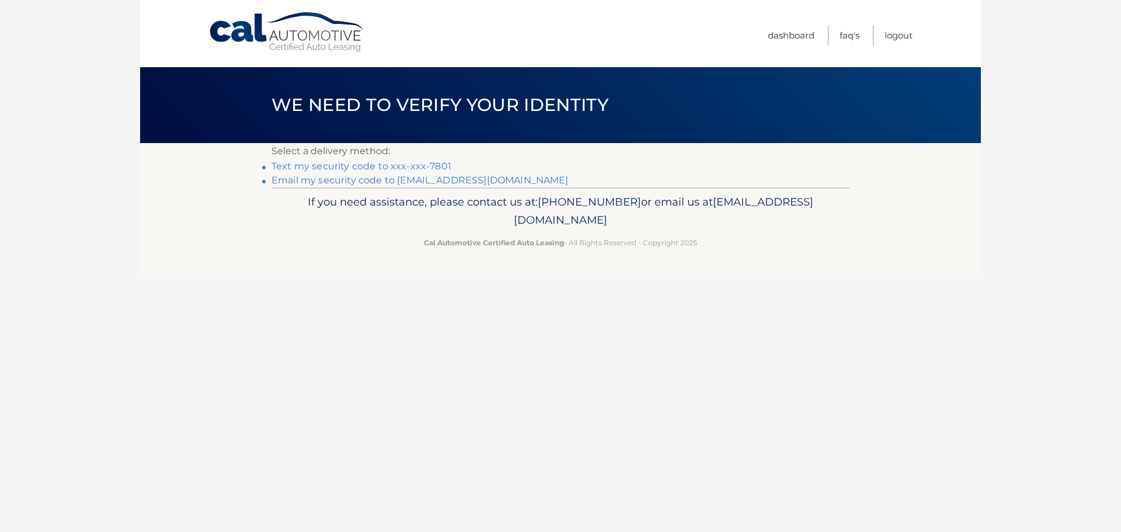
click at [360, 167] on link "Text my security code to xxx-xxx-7801" at bounding box center [361, 166] width 180 height 11
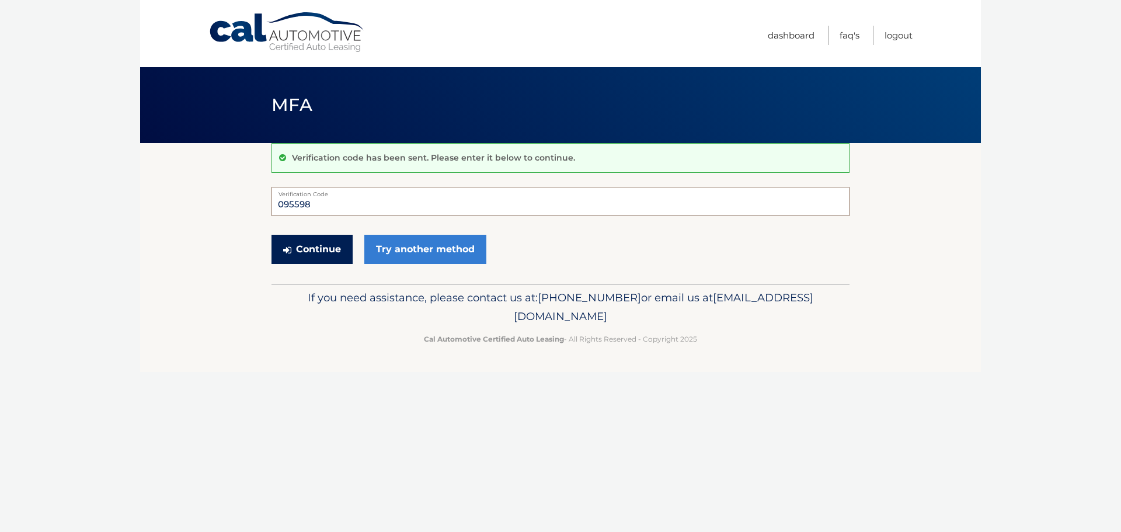
type input "095598"
click at [308, 250] on button "Continue" at bounding box center [311, 249] width 81 height 29
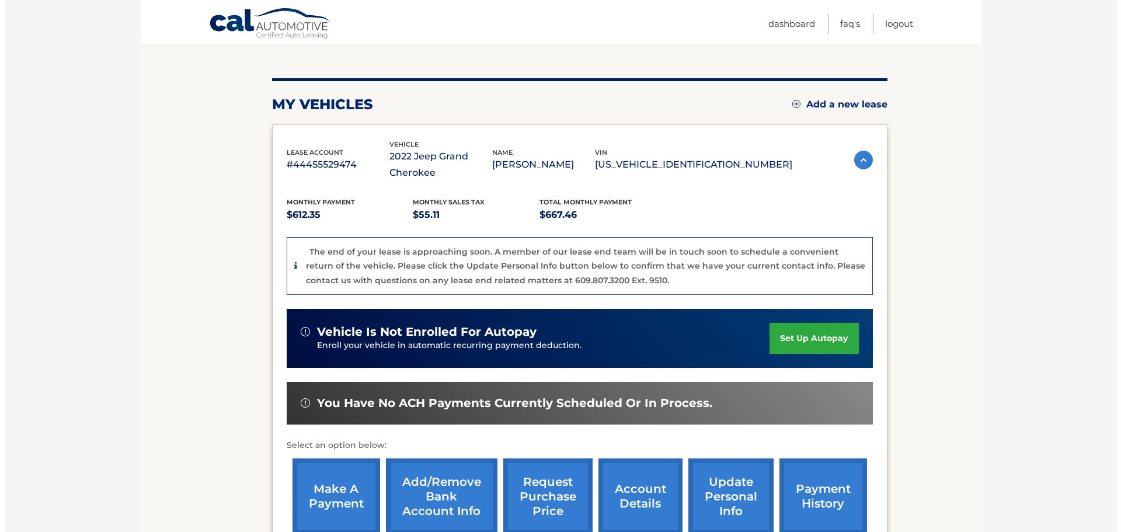
scroll to position [175, 0]
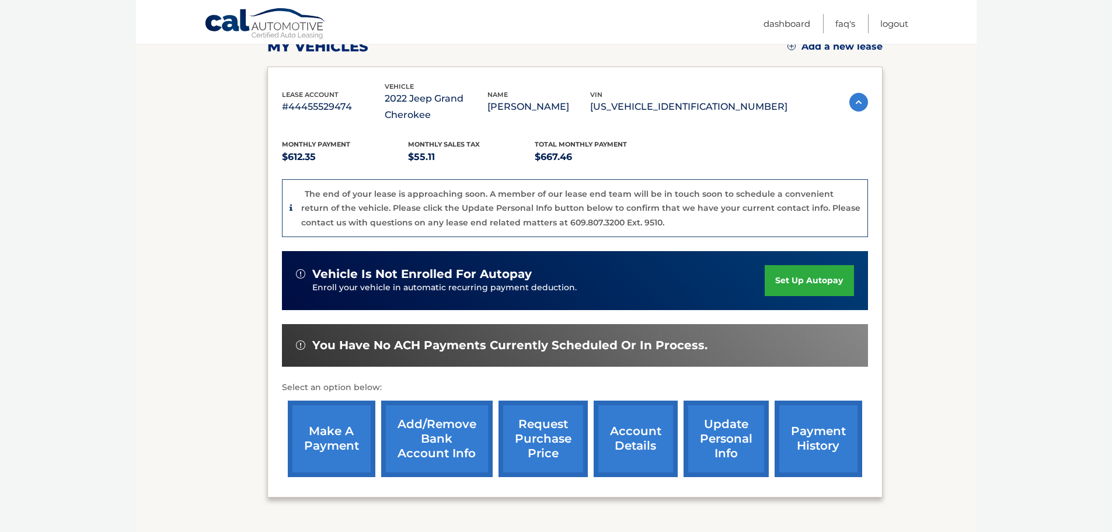
click at [537, 437] on link "request purchase price" at bounding box center [543, 439] width 89 height 76
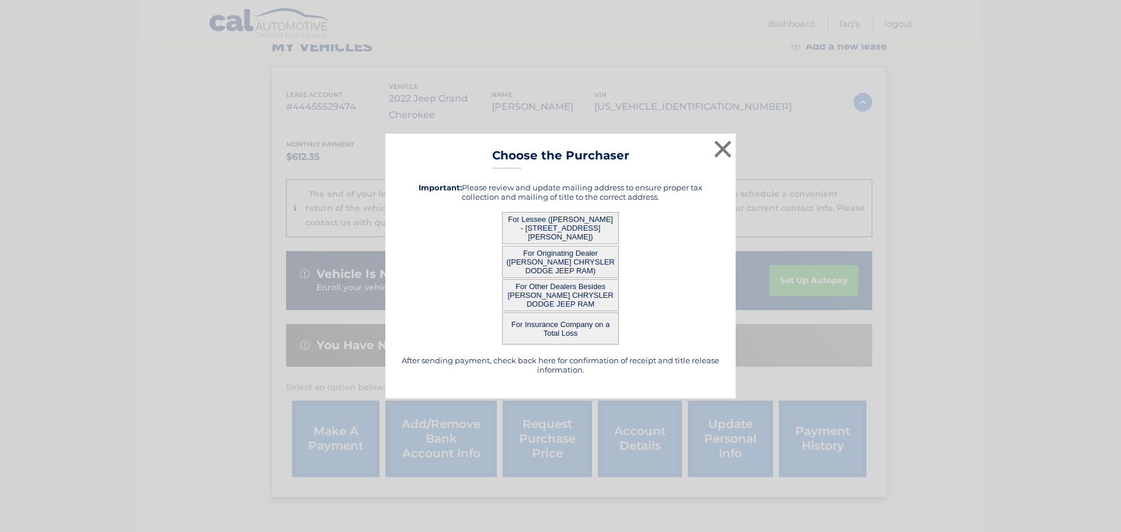
click at [563, 221] on button "For Lessee (KATHERINE MORRISON - 220 West Bahney Ave, , Myerstown, PA 17067)" at bounding box center [560, 228] width 117 height 32
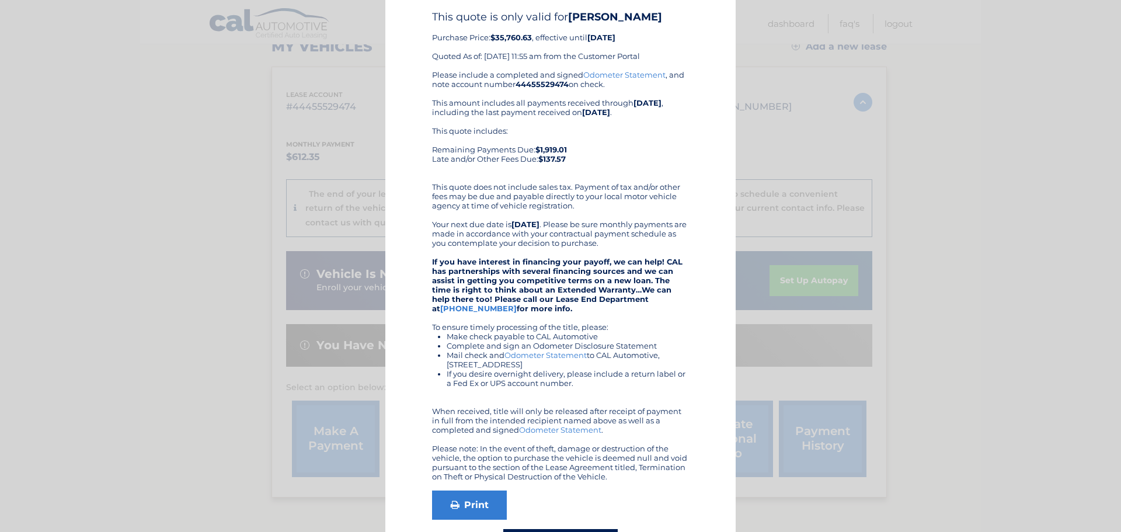
scroll to position [112, 0]
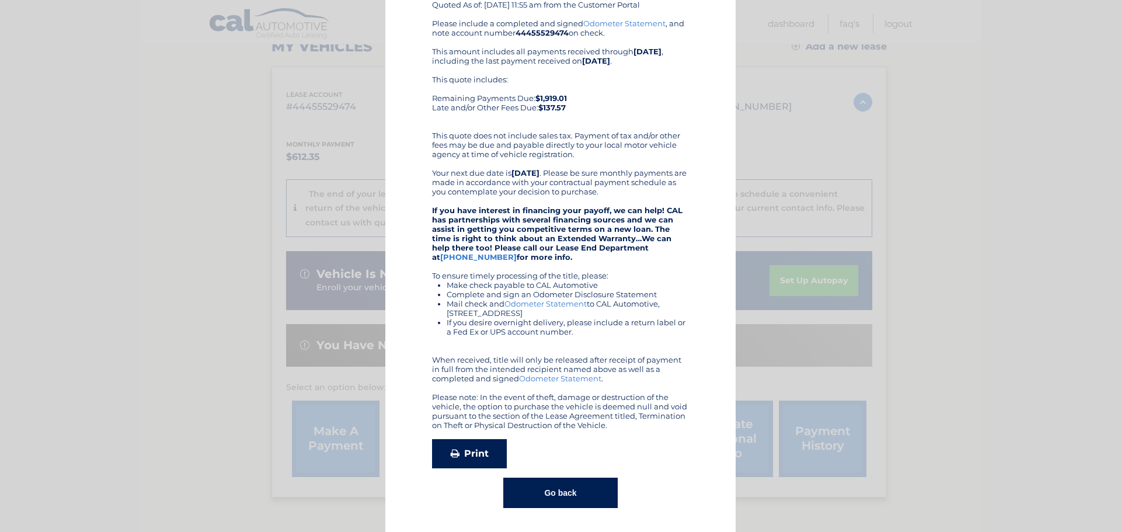
click at [455, 454] on link "Print" at bounding box center [469, 453] width 75 height 29
click at [546, 486] on button "Go back" at bounding box center [560, 493] width 114 height 30
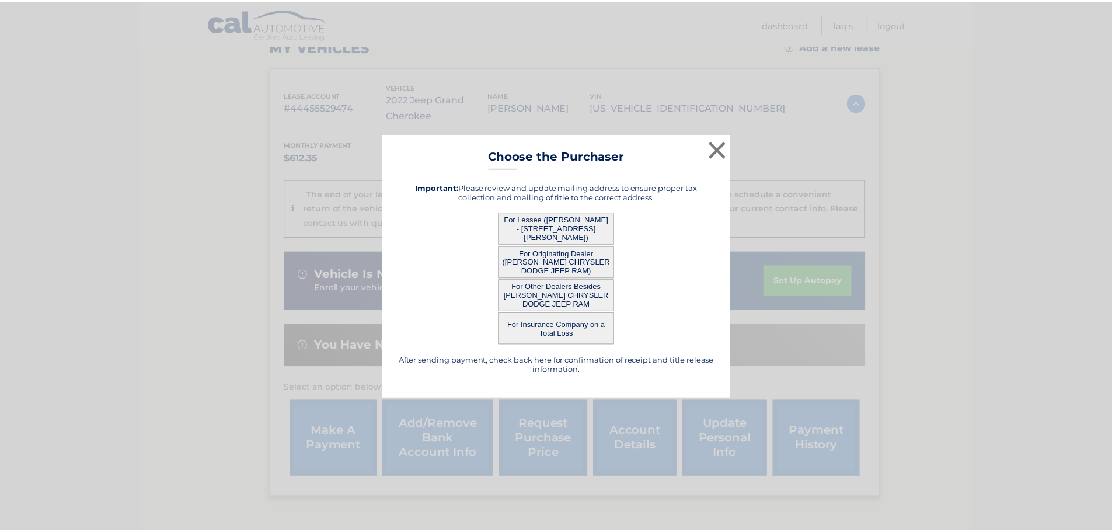
scroll to position [0, 0]
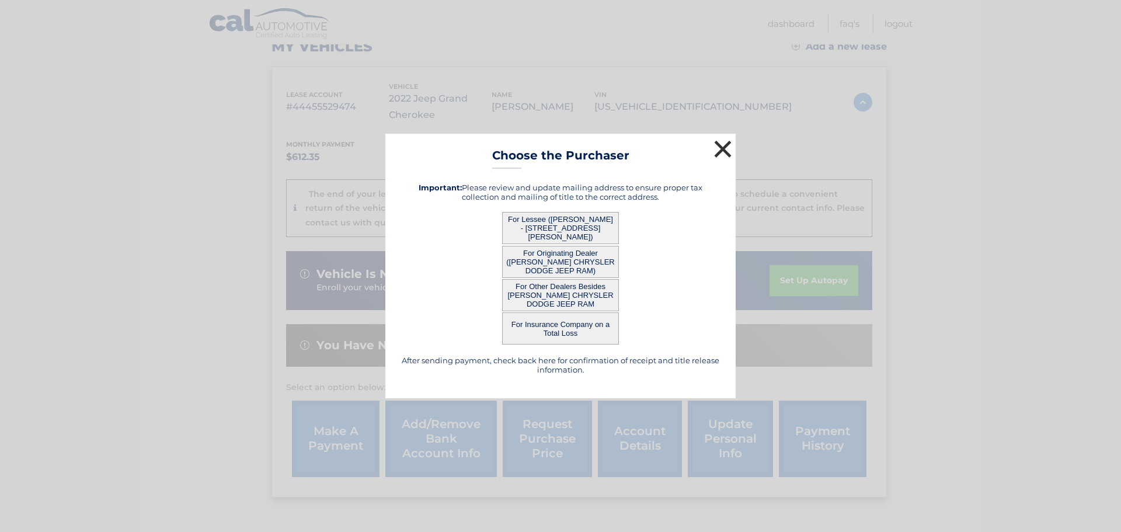
click at [720, 148] on button "×" at bounding box center [722, 148] width 23 height 23
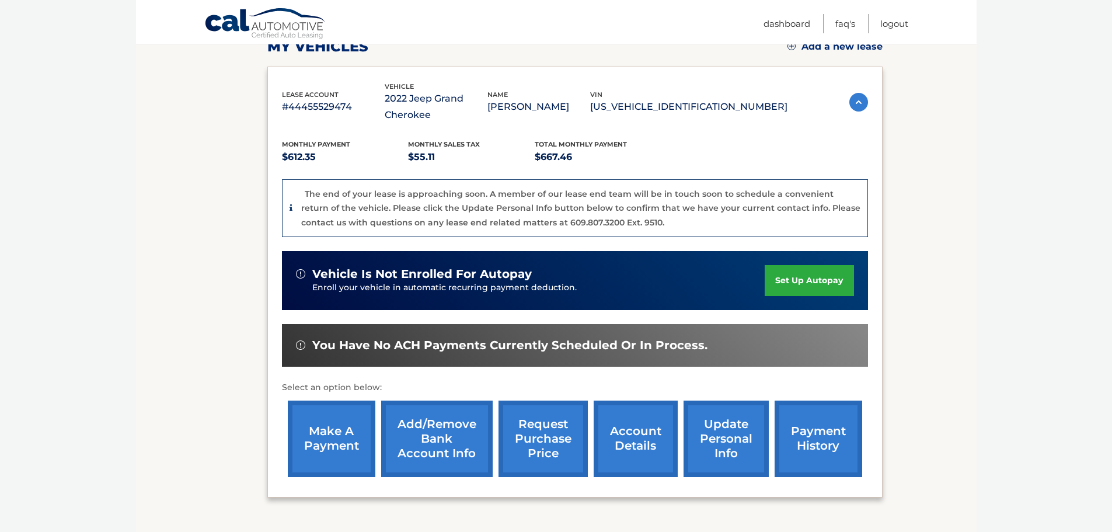
click at [333, 436] on link "make a payment" at bounding box center [332, 439] width 88 height 76
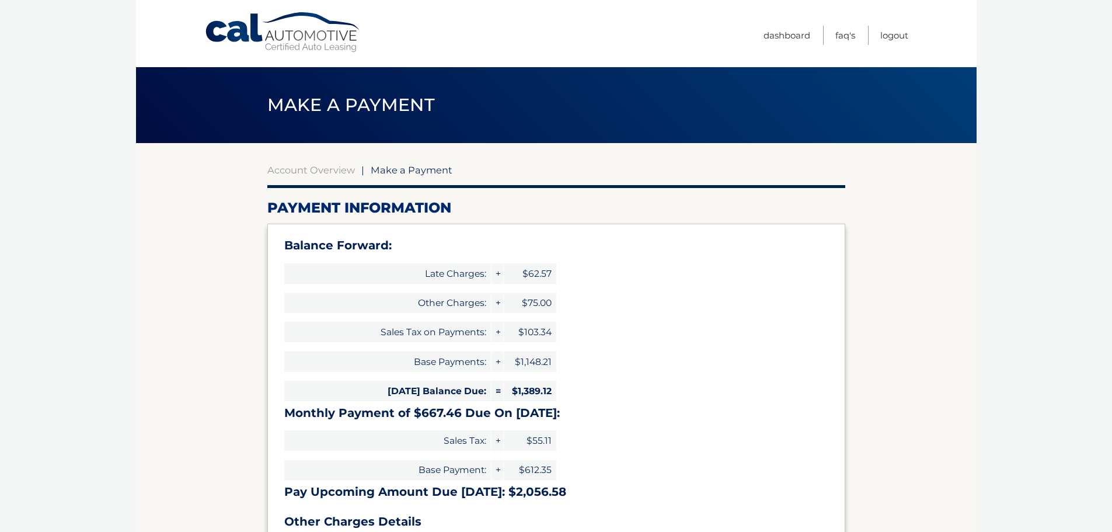
select select "MTA3N2ViMDEtNGZiNS00ZDBlLWIzNTUtYTBkYzA4MmRhYWY0"
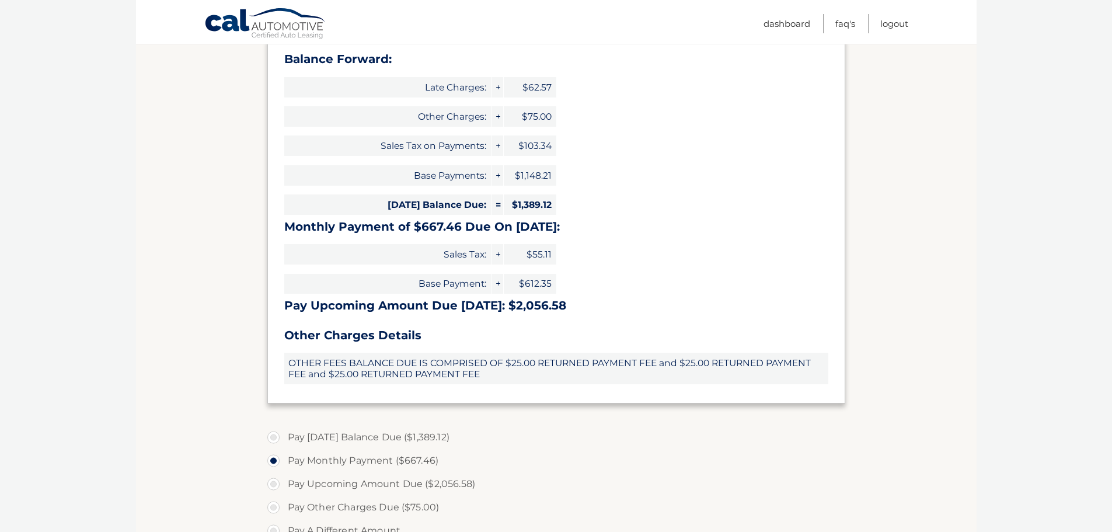
scroll to position [234, 0]
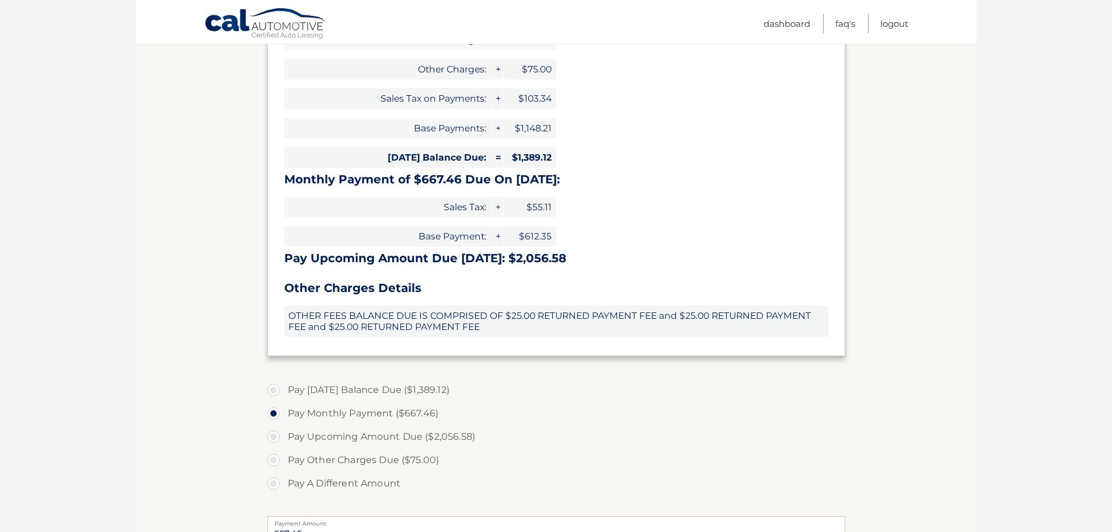
click at [401, 386] on label "Pay [DATE] Balance Due ($1,389.12)" at bounding box center [556, 389] width 578 height 23
click at [284, 386] on input "Pay Today's Balance Due ($1,389.12)" at bounding box center [278, 387] width 12 height 19
radio input "true"
type input "1389.12"
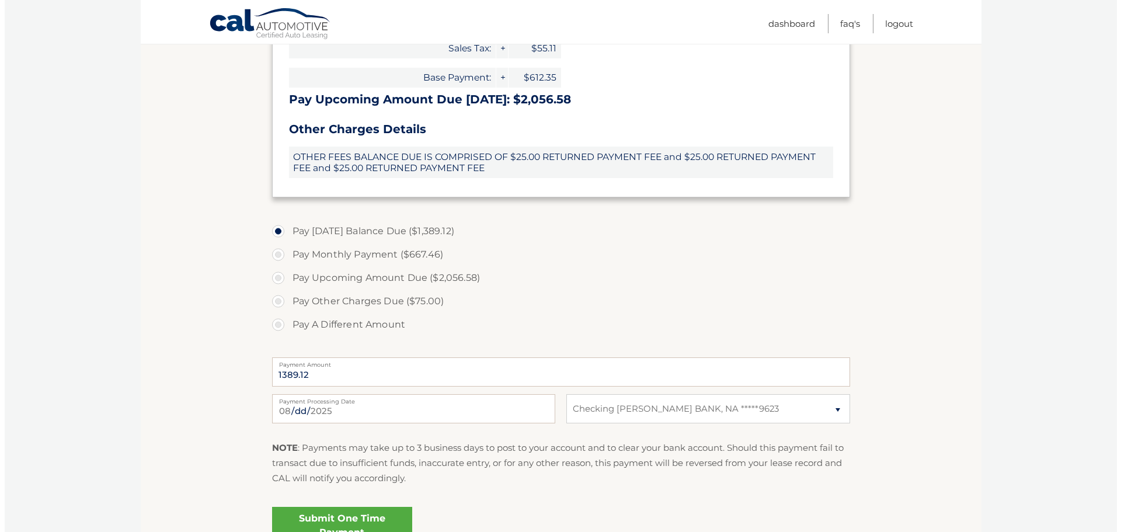
scroll to position [409, 0]
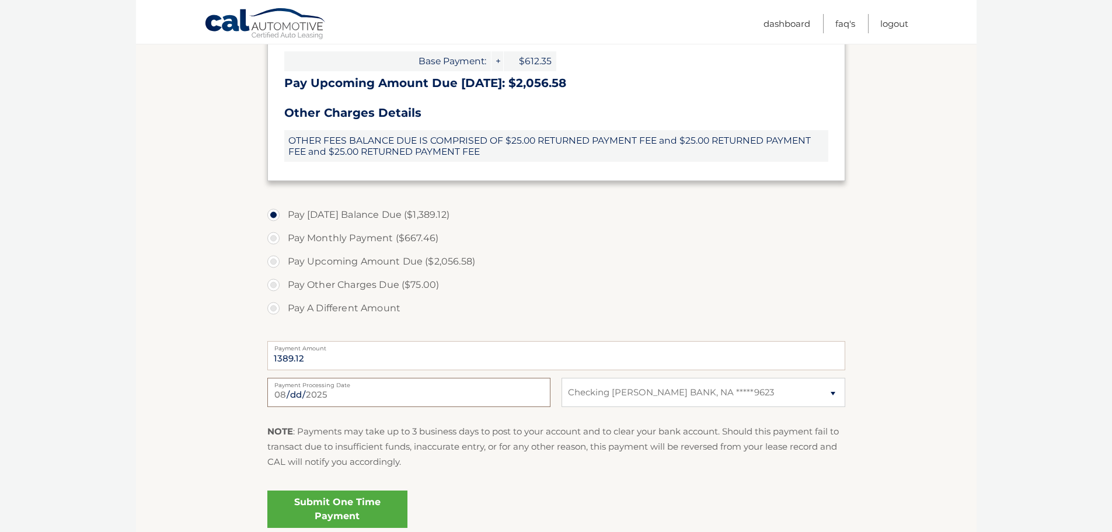
click at [406, 392] on input "2025-08-10" at bounding box center [408, 392] width 283 height 29
click at [457, 394] on input "2025-08-10" at bounding box center [408, 392] width 283 height 29
click at [526, 470] on div "NOTE : Payments may take up to 3 business days to post to your account and to c…" at bounding box center [556, 451] width 578 height 55
click at [335, 395] on input "2025-08-10" at bounding box center [408, 392] width 283 height 29
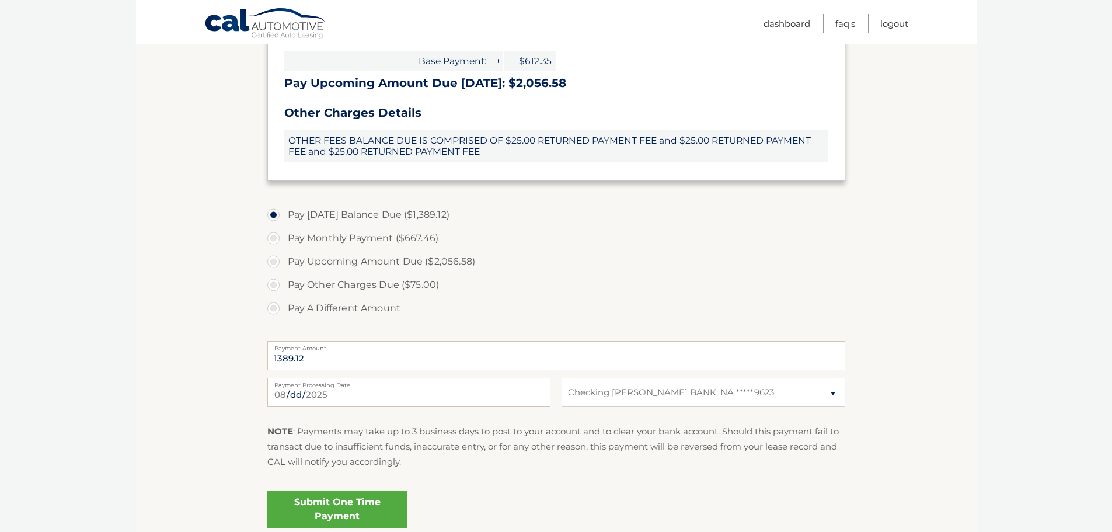
click at [552, 486] on div "Submit One Time Payment" at bounding box center [556, 507] width 578 height 42
click at [687, 393] on select "Select Bank Account Checking FULTON BANK, NA *****9623" at bounding box center [703, 392] width 283 height 29
click at [398, 393] on input "2025-08-10" at bounding box center [408, 392] width 283 height 29
click at [375, 398] on input "2025-08-11" at bounding box center [408, 392] width 283 height 29
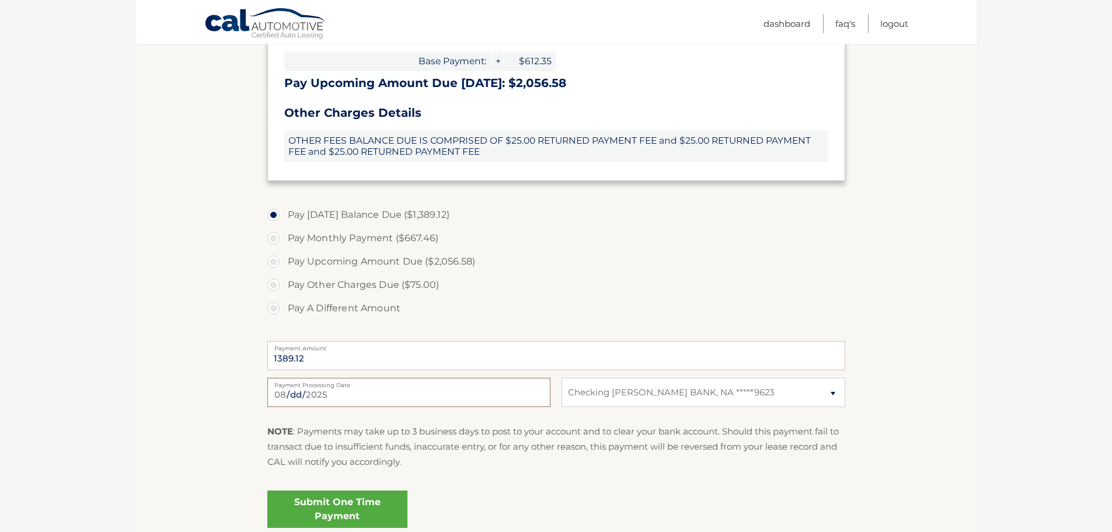
type input "2025-08-10"
click at [273, 284] on label "Pay Other Charges Due ($75.00)" at bounding box center [556, 284] width 578 height 23
click at [273, 284] on input "Pay Other Charges Due ($75.00)" at bounding box center [278, 282] width 12 height 19
radio input "true"
type input "75.00"
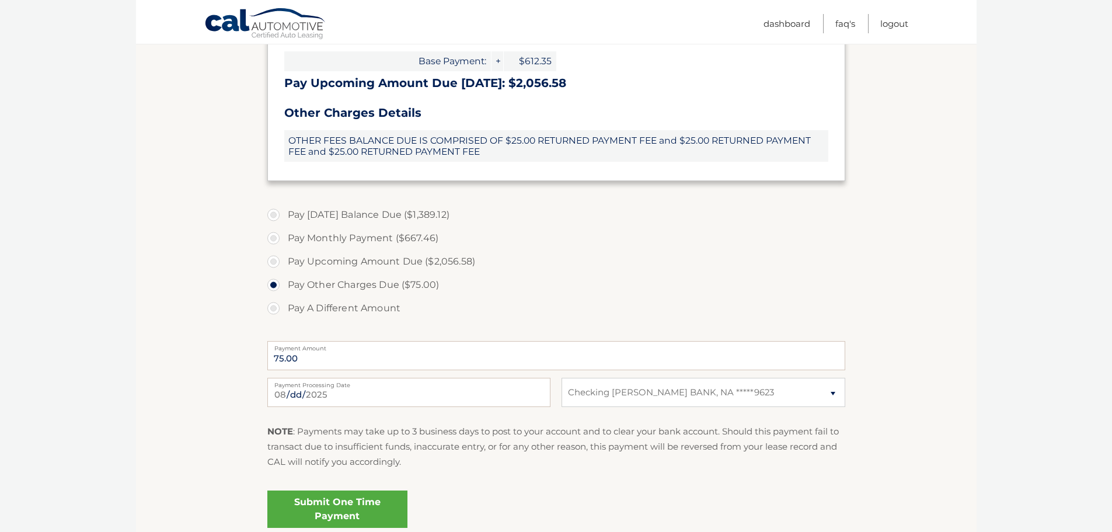
click at [359, 505] on link "Submit One Time Payment" at bounding box center [337, 508] width 140 height 37
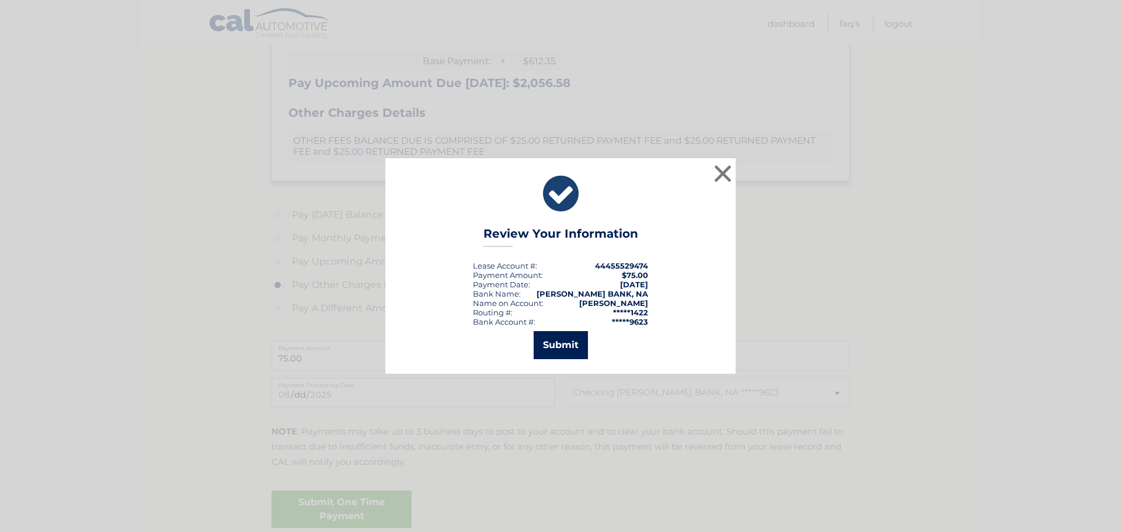
click at [576, 340] on button "Submit" at bounding box center [561, 345] width 54 height 28
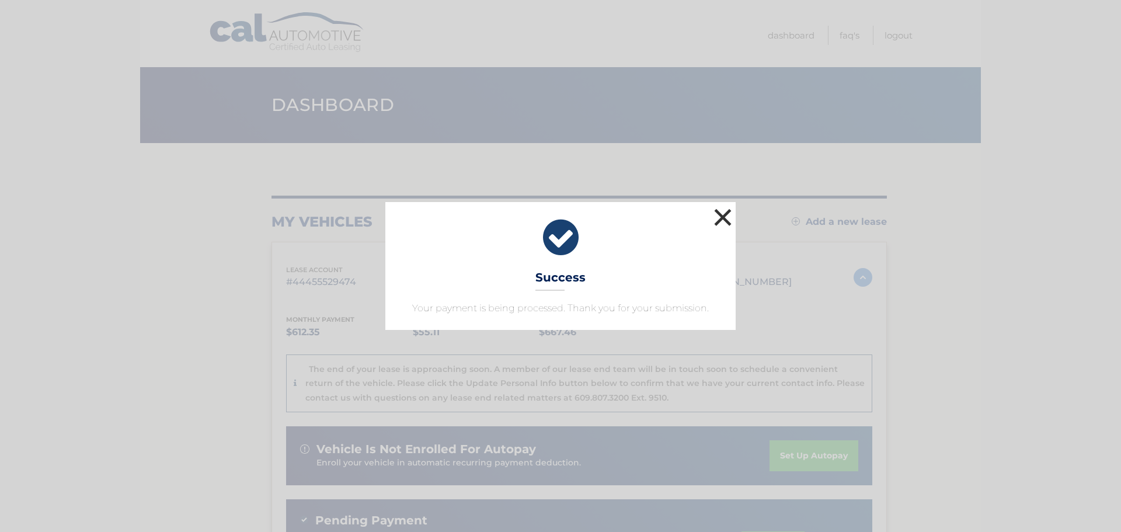
click at [721, 213] on button "×" at bounding box center [722, 217] width 23 height 23
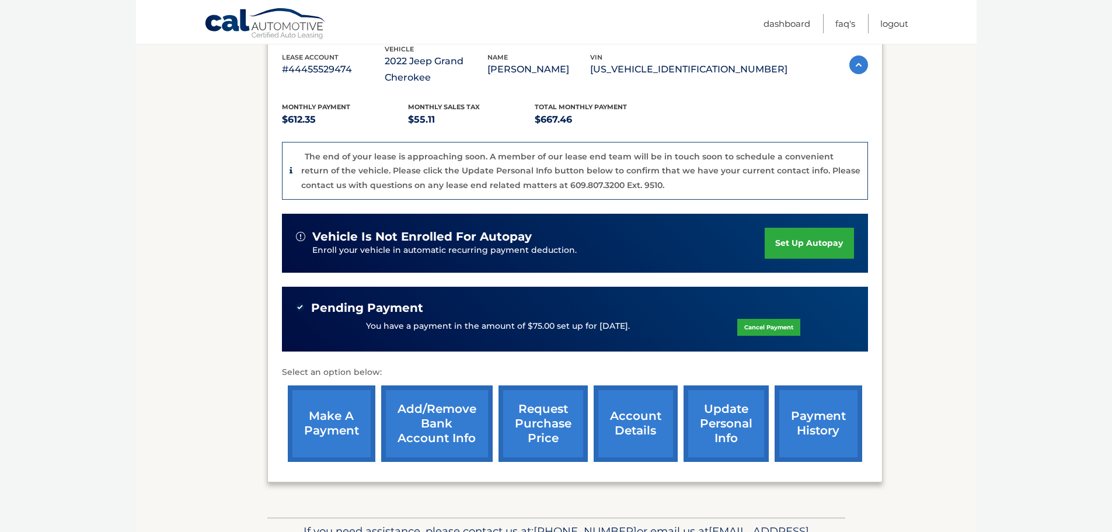
scroll to position [287, 0]
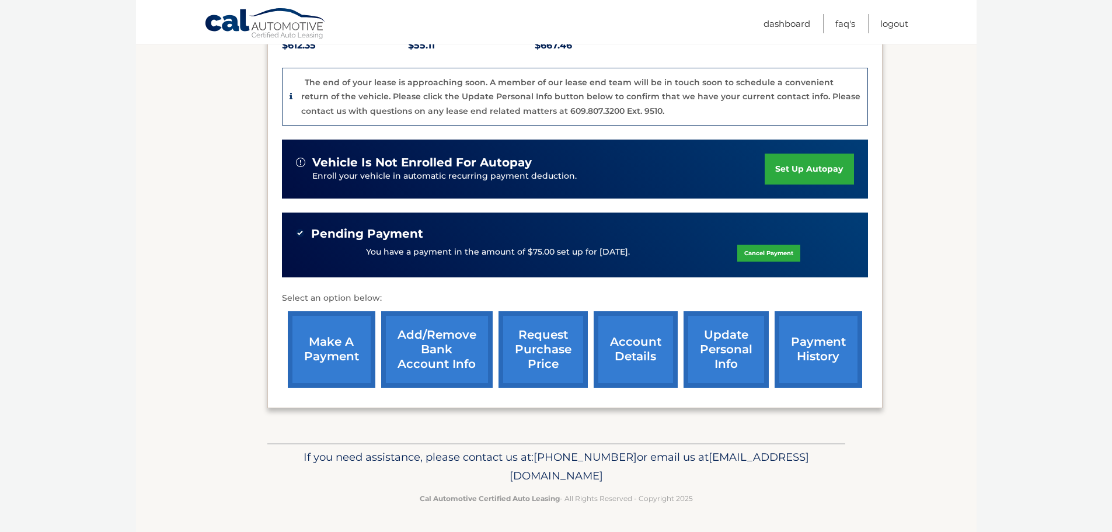
click at [332, 357] on link "make a payment" at bounding box center [332, 349] width 88 height 76
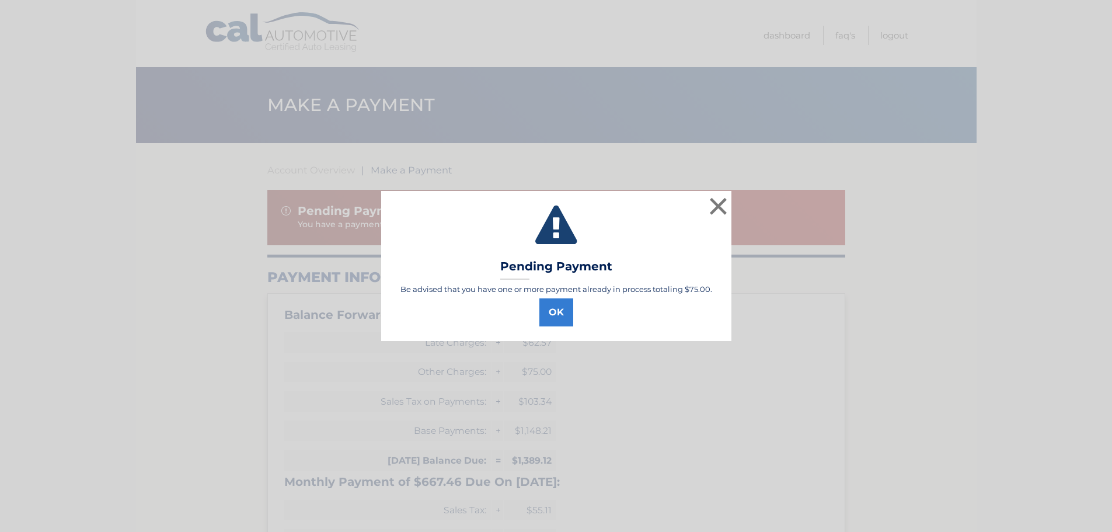
select select "MTA3N2ViMDEtNGZiNS00ZDBlLWIzNTUtYTBkYzA4MmRhYWY0"
click at [565, 312] on button "OK" at bounding box center [561, 312] width 34 height 28
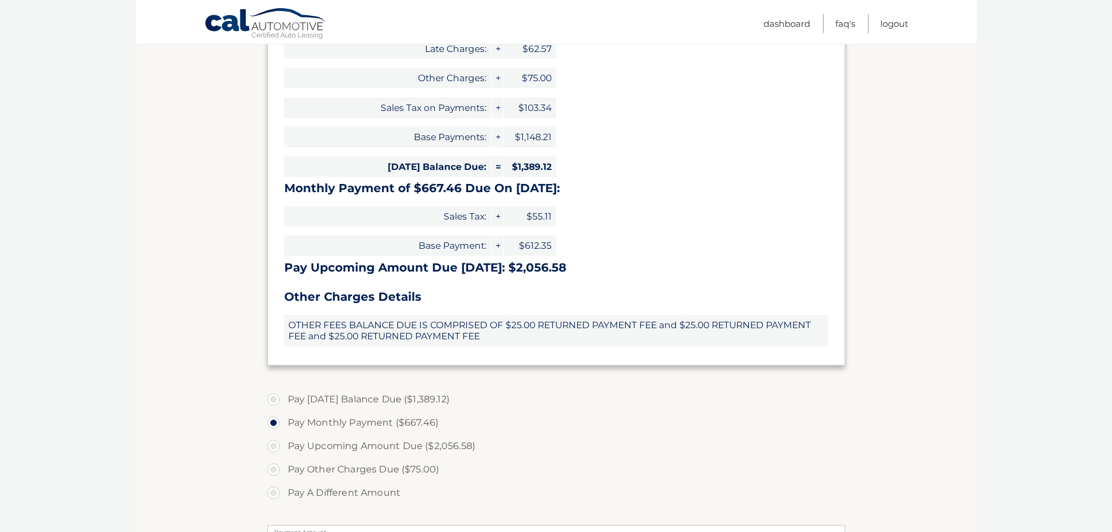
scroll to position [350, 0]
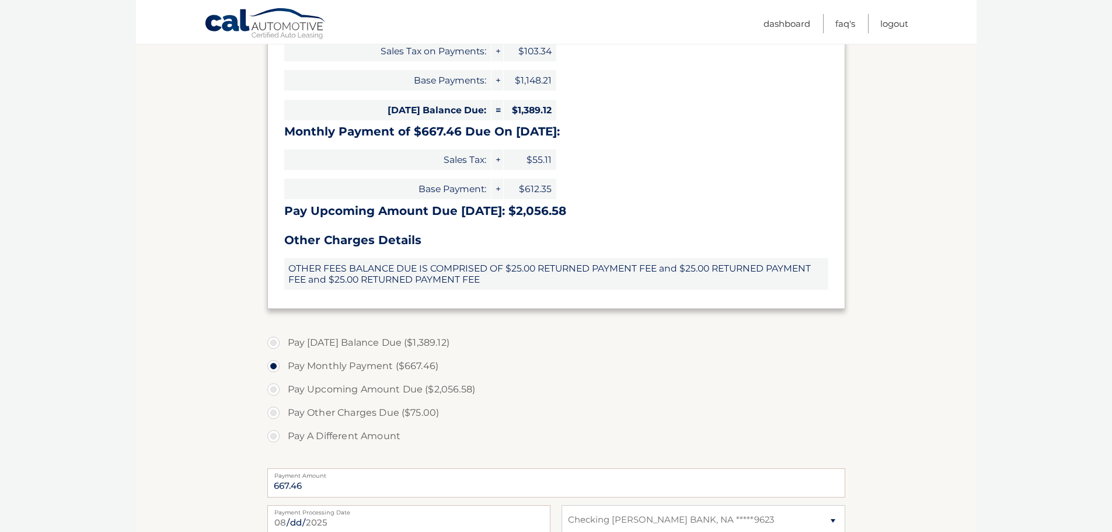
click at [424, 343] on label "Pay Today's Balance Due ($1,389.12)" at bounding box center [556, 342] width 578 height 23
click at [284, 343] on input "Pay Today's Balance Due ($1,389.12)" at bounding box center [278, 340] width 12 height 19
radio input "true"
type input "1389.12"
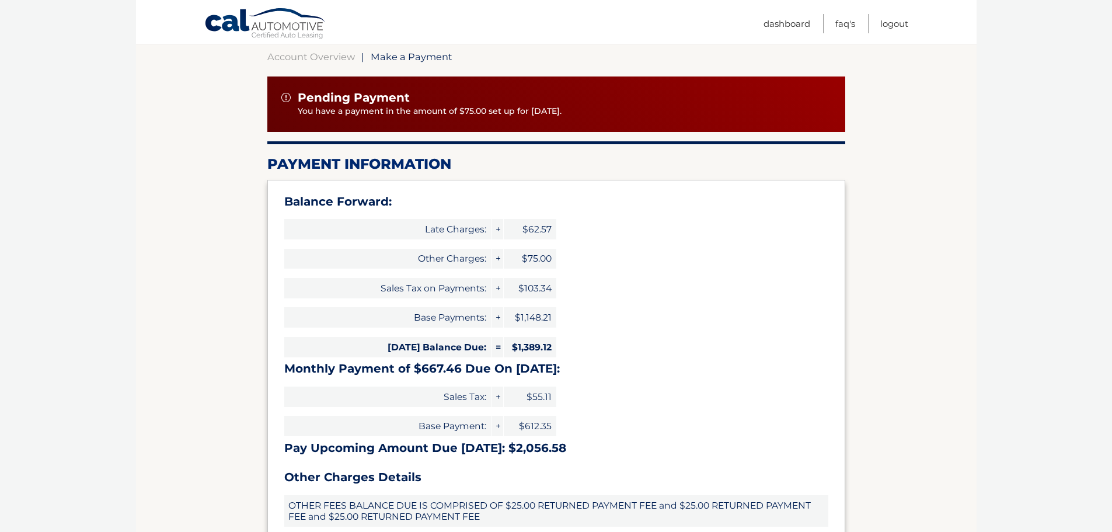
scroll to position [0, 0]
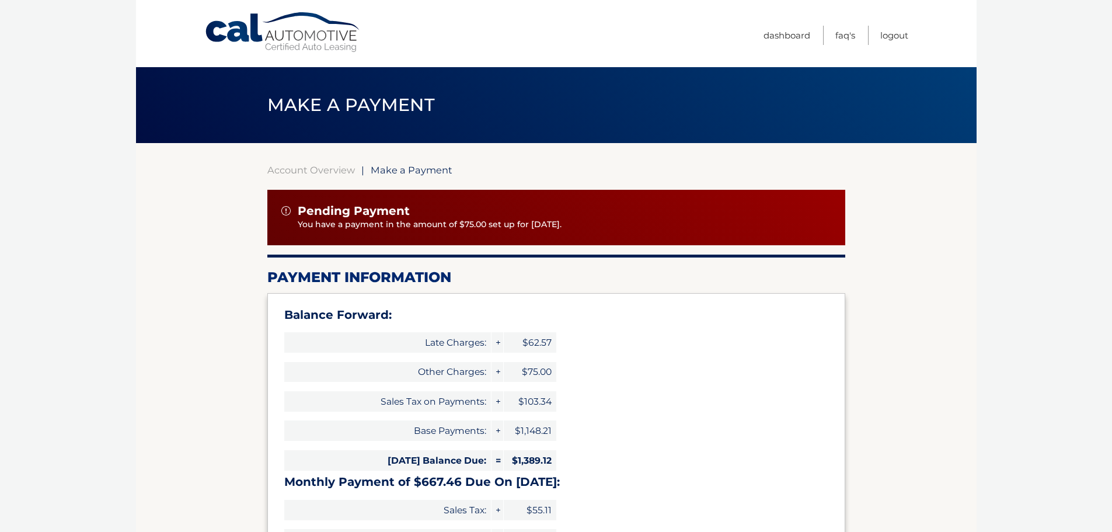
click at [376, 221] on p "You have a payment in the amount of $75.00 set up for [DATE]." at bounding box center [565, 224] width 534 height 13
click at [355, 214] on span "Pending Payment" at bounding box center [354, 211] width 112 height 15
click at [288, 216] on div "Pending Payment" at bounding box center [556, 211] width 550 height 15
click at [287, 211] on img at bounding box center [285, 210] width 9 height 9
click at [350, 213] on span "Pending Payment" at bounding box center [354, 211] width 112 height 15
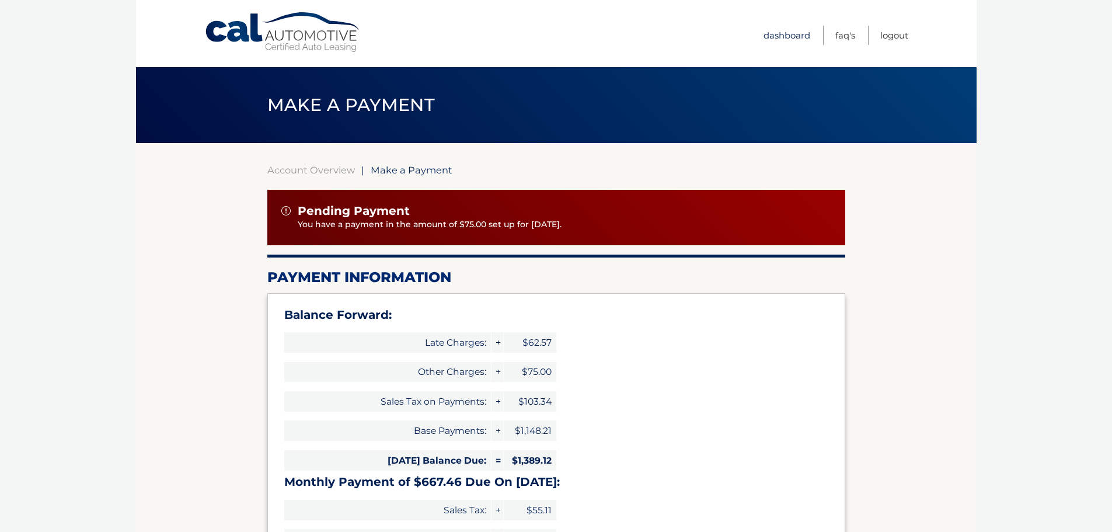
click at [799, 37] on link "Dashboard" at bounding box center [787, 35] width 47 height 19
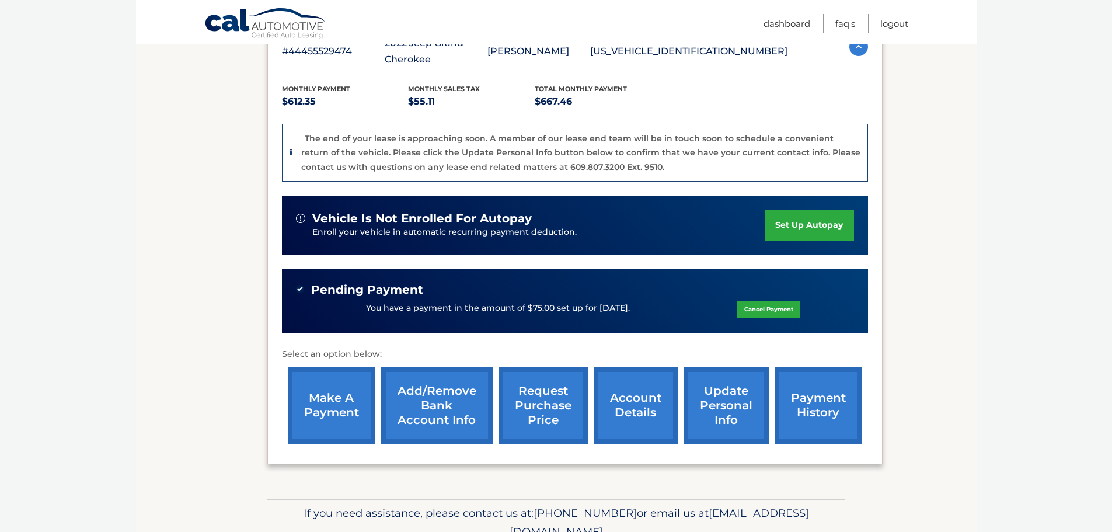
scroll to position [234, 0]
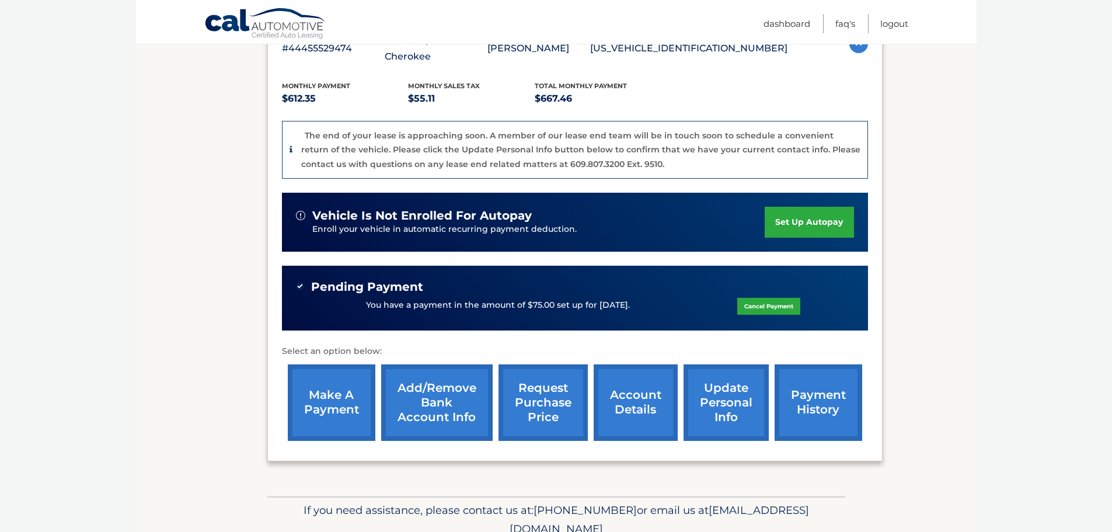
click at [782, 302] on link "Cancel Payment" at bounding box center [768, 306] width 63 height 17
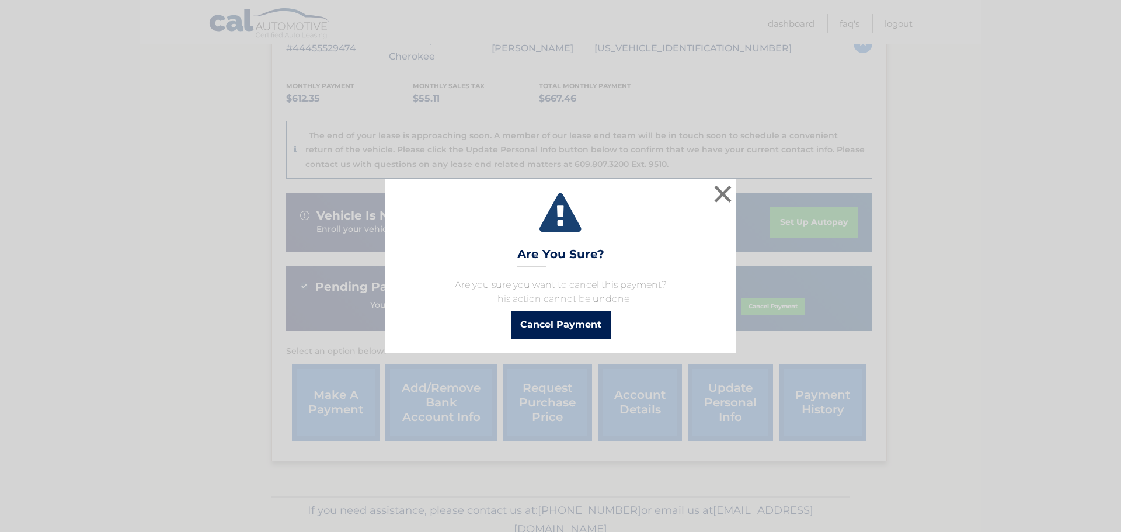
click at [556, 322] on button "Cancel Payment" at bounding box center [561, 325] width 100 height 28
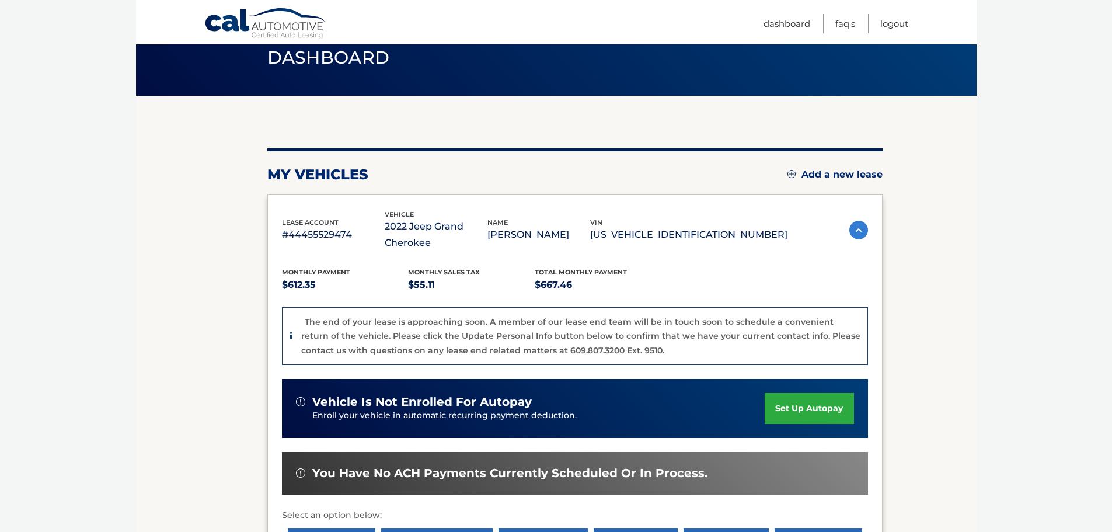
scroll to position [264, 0]
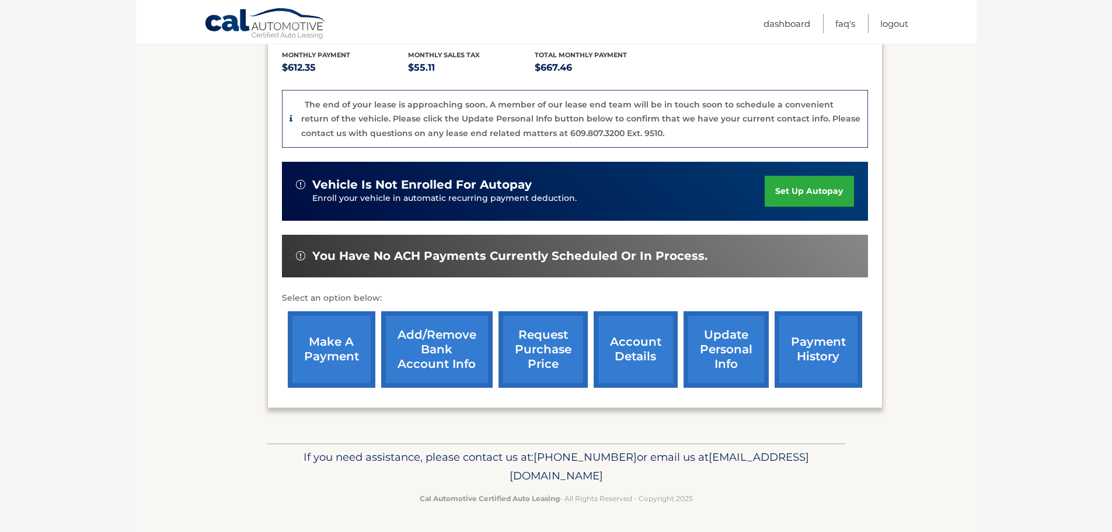
click at [346, 352] on link "make a payment" at bounding box center [332, 349] width 88 height 76
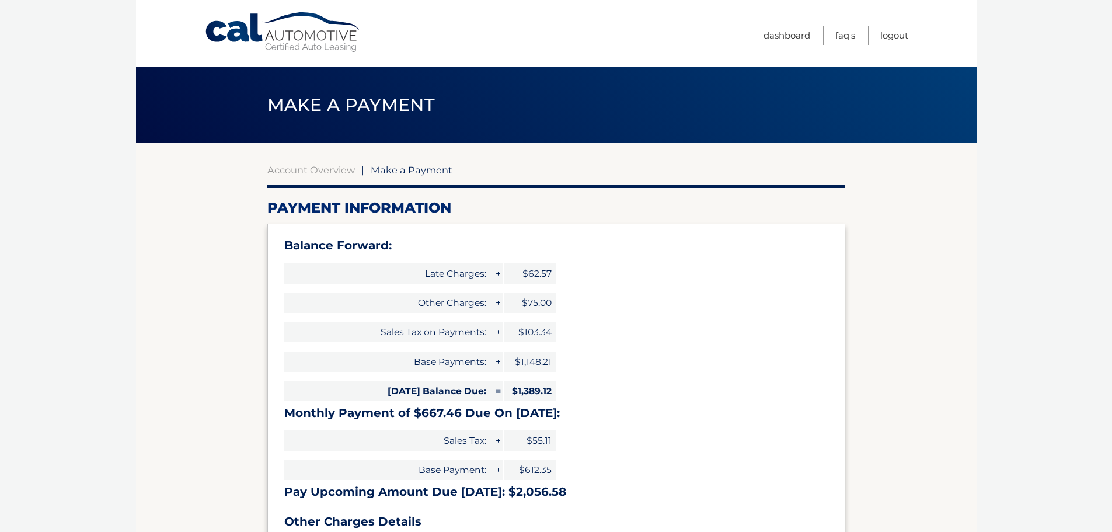
select select "MTA3N2ViMDEtNGZiNS00ZDBlLWIzNTUtYTBkYzA4MmRhYWY0"
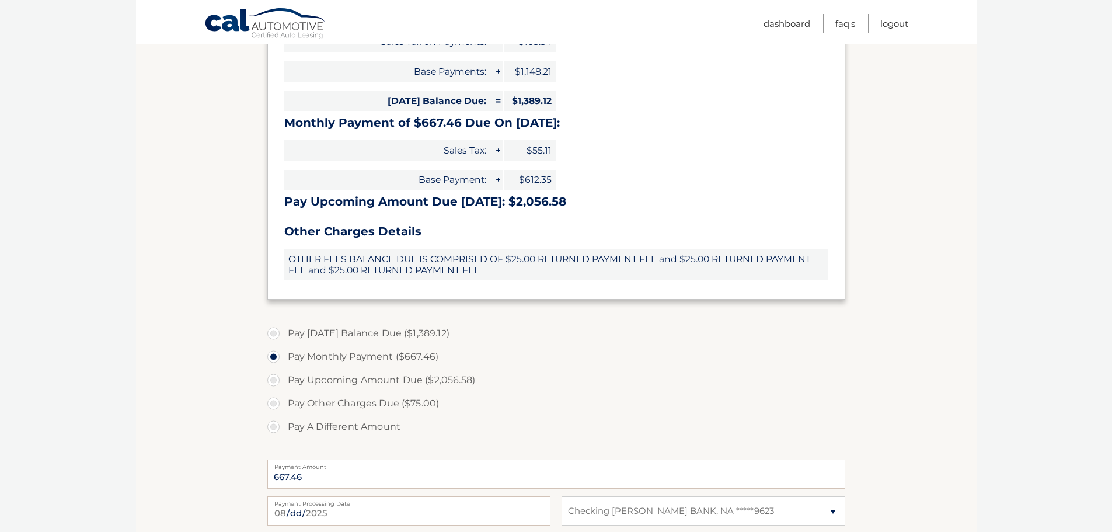
scroll to position [292, 0]
click at [350, 327] on label "Pay Today's Balance Due ($1,389.12)" at bounding box center [556, 331] width 578 height 23
click at [284, 327] on input "Pay Today's Balance Due ($1,389.12)" at bounding box center [278, 329] width 12 height 19
radio input "true"
type input "1389.12"
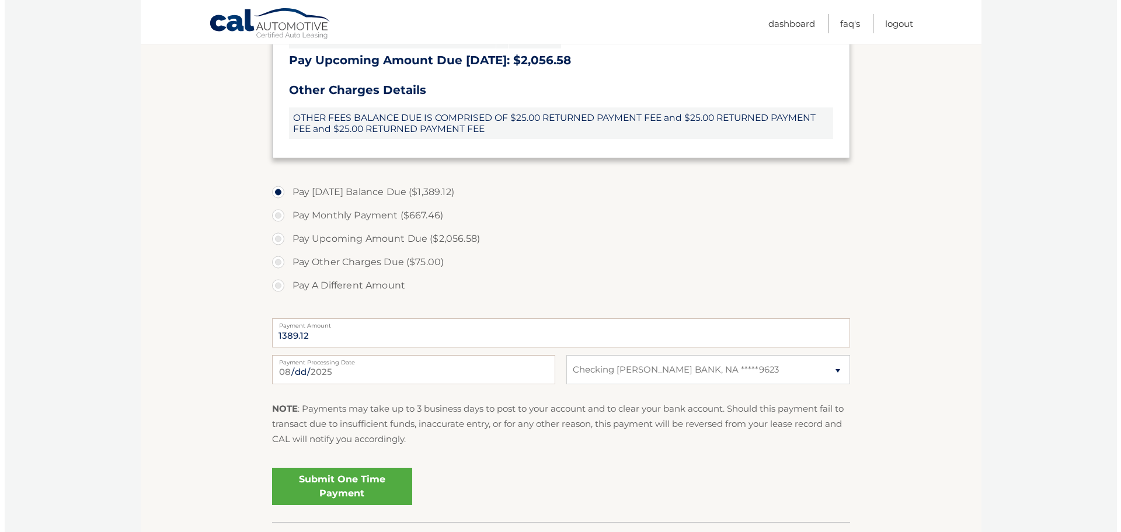
scroll to position [467, 0]
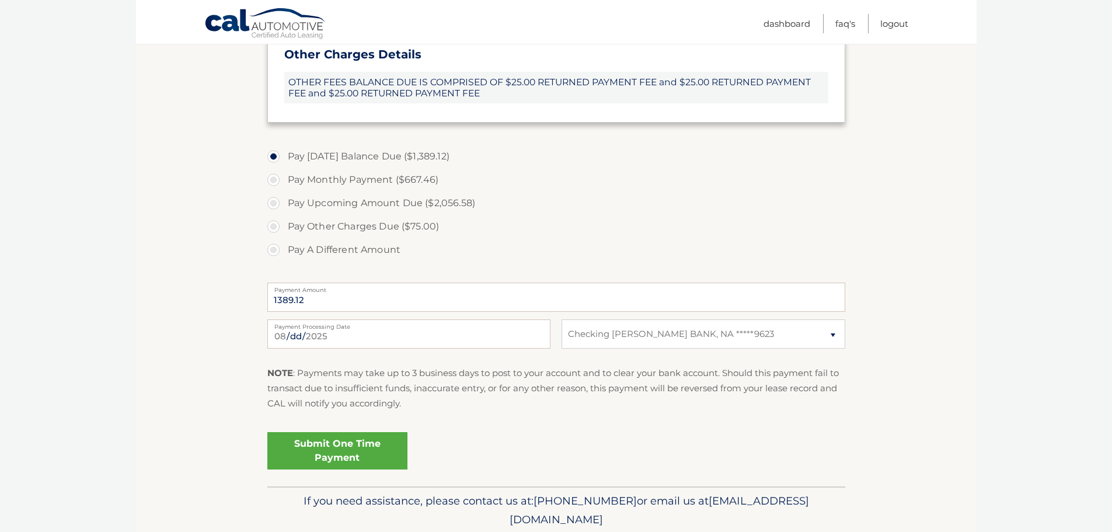
click at [339, 446] on link "Submit One Time Payment" at bounding box center [337, 450] width 140 height 37
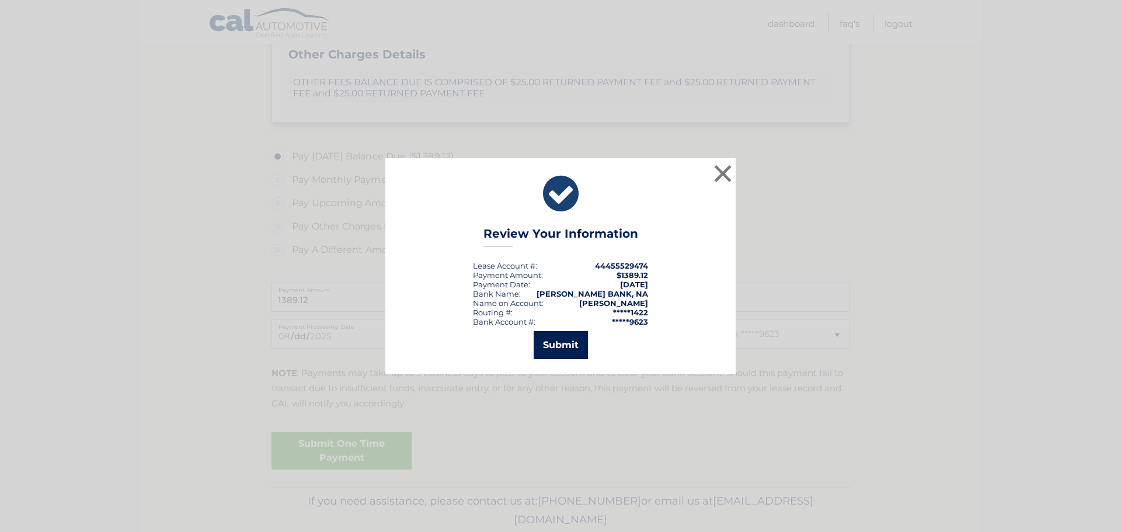
click at [570, 344] on button "Submit" at bounding box center [561, 345] width 54 height 28
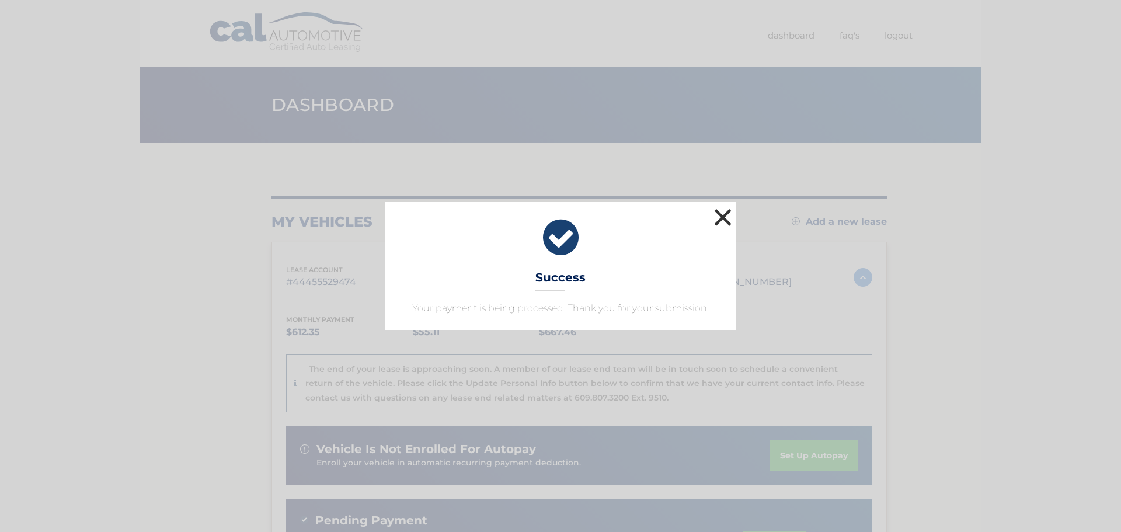
click at [727, 214] on button "×" at bounding box center [722, 217] width 23 height 23
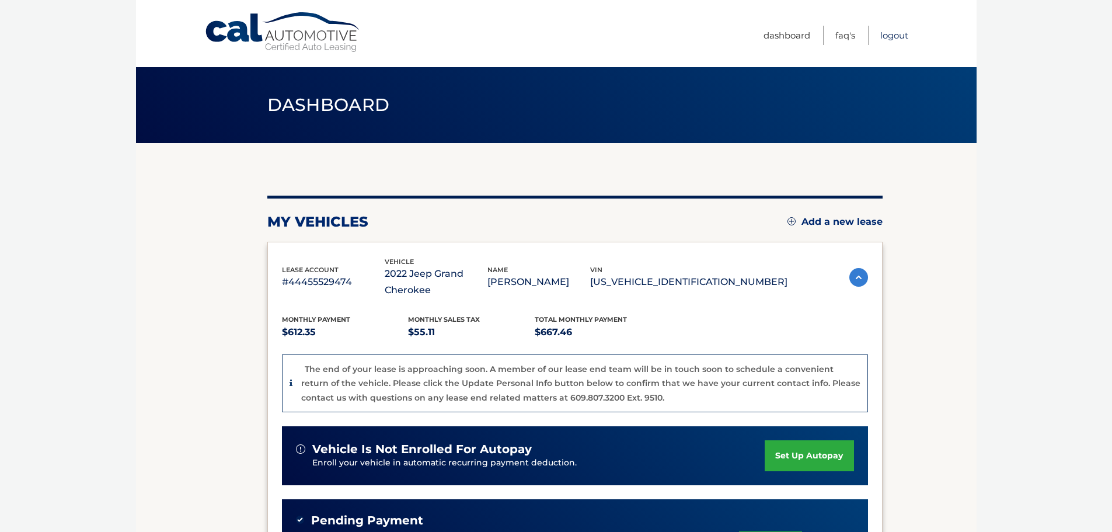
click at [893, 33] on link "Logout" at bounding box center [894, 35] width 28 height 19
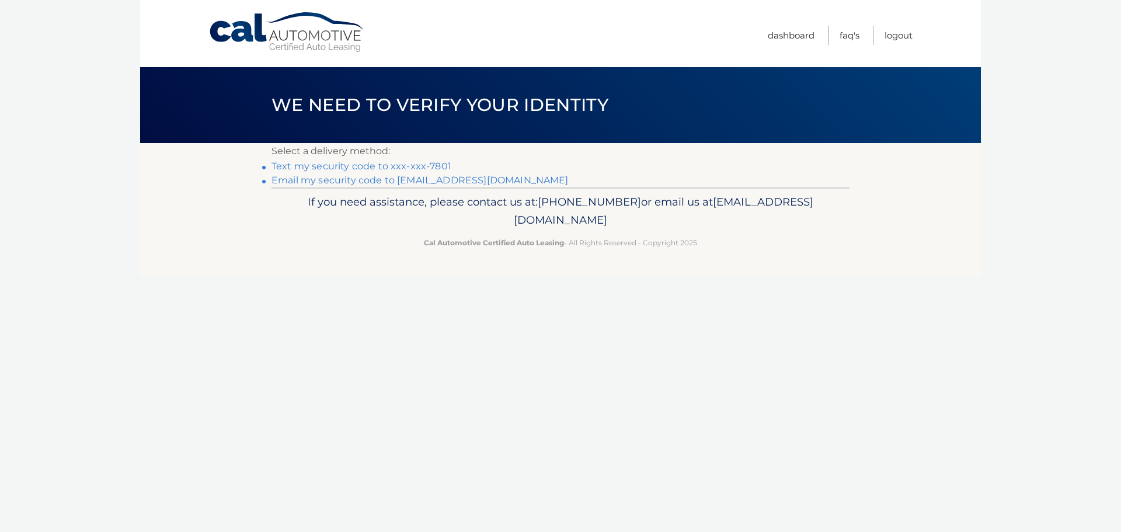
click at [377, 164] on link "Text my security code to xxx-xxx-7801" at bounding box center [361, 166] width 180 height 11
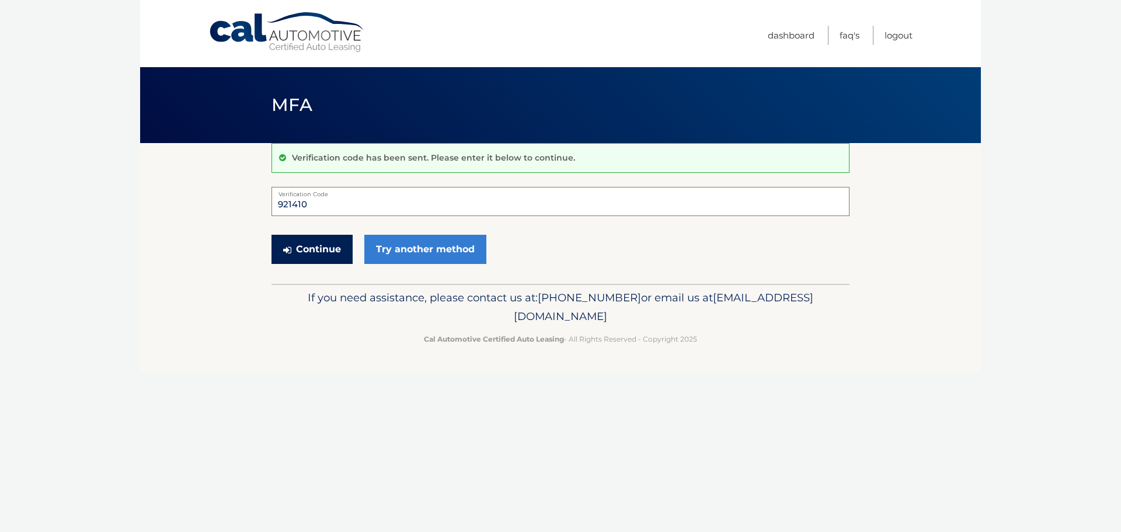
type input "921410"
click at [312, 249] on button "Continue" at bounding box center [311, 249] width 81 height 29
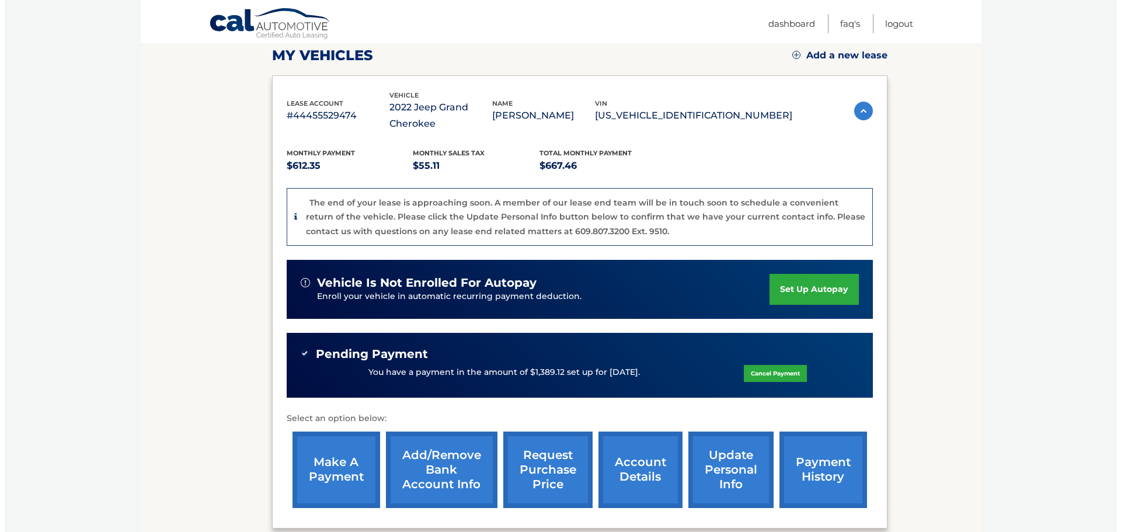
scroll to position [234, 0]
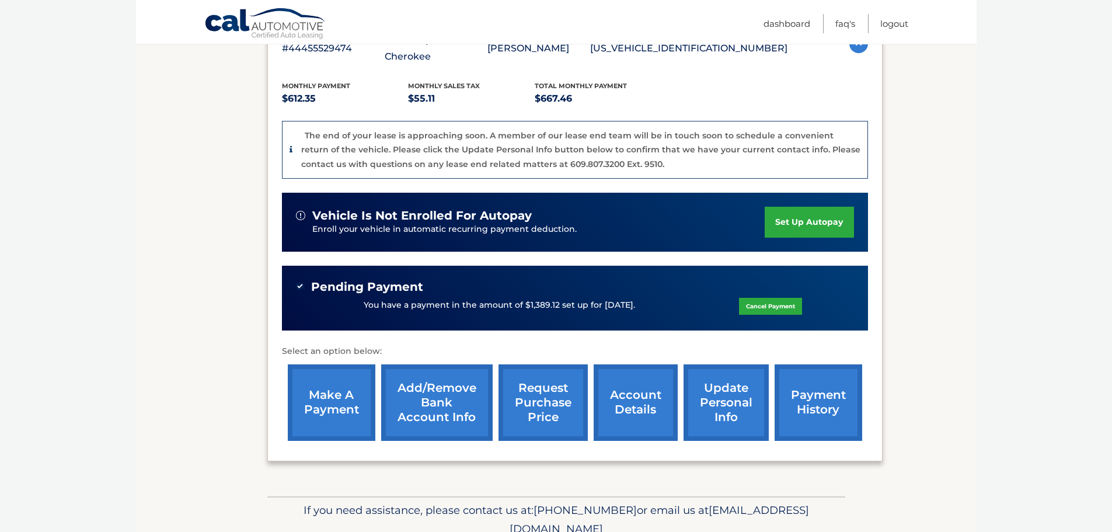
click at [543, 408] on link "request purchase price" at bounding box center [543, 402] width 89 height 76
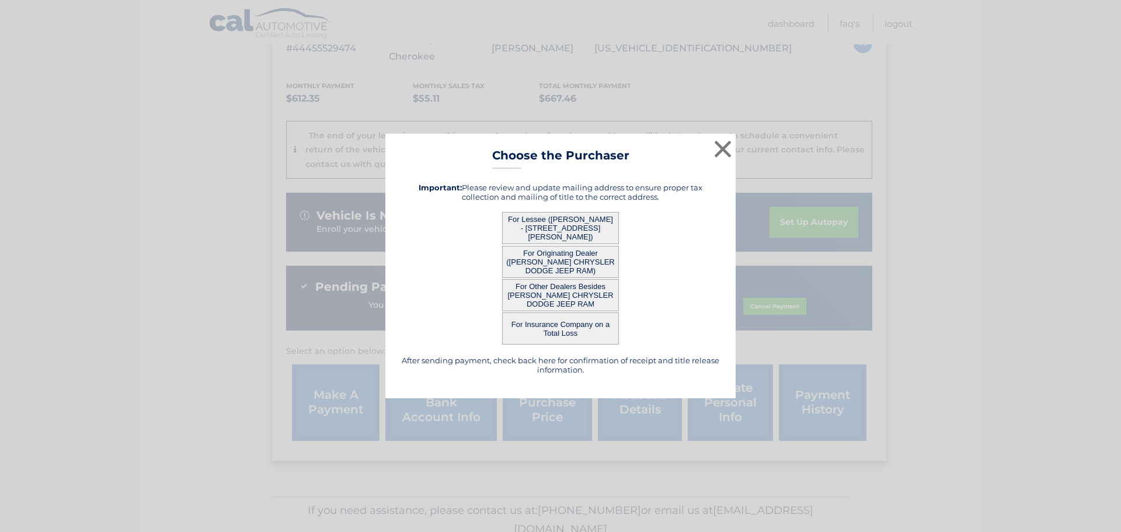
click at [572, 215] on button "For Lessee ([PERSON_NAME] - [STREET_ADDRESS][PERSON_NAME])" at bounding box center [560, 228] width 117 height 32
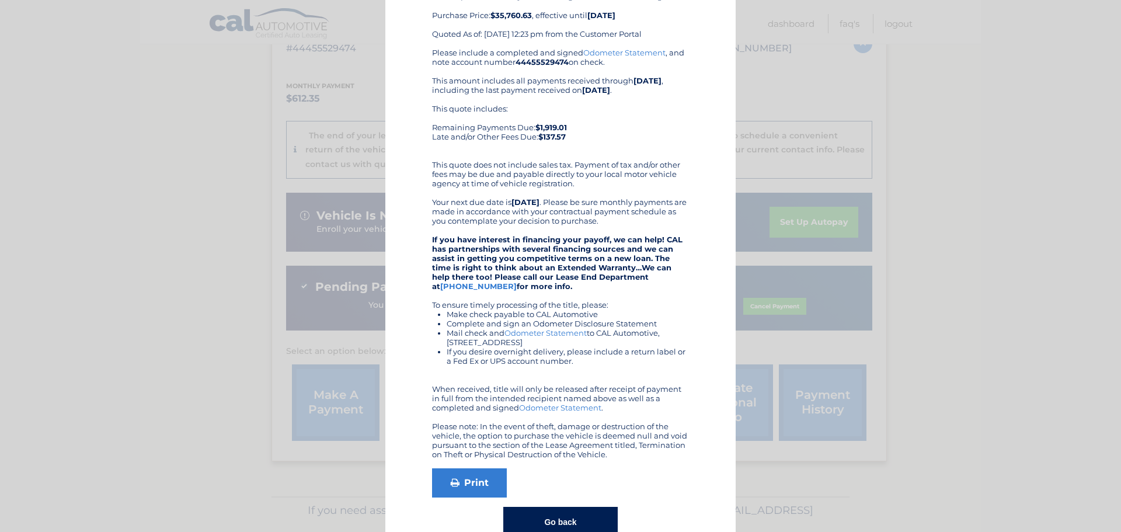
scroll to position [112, 0]
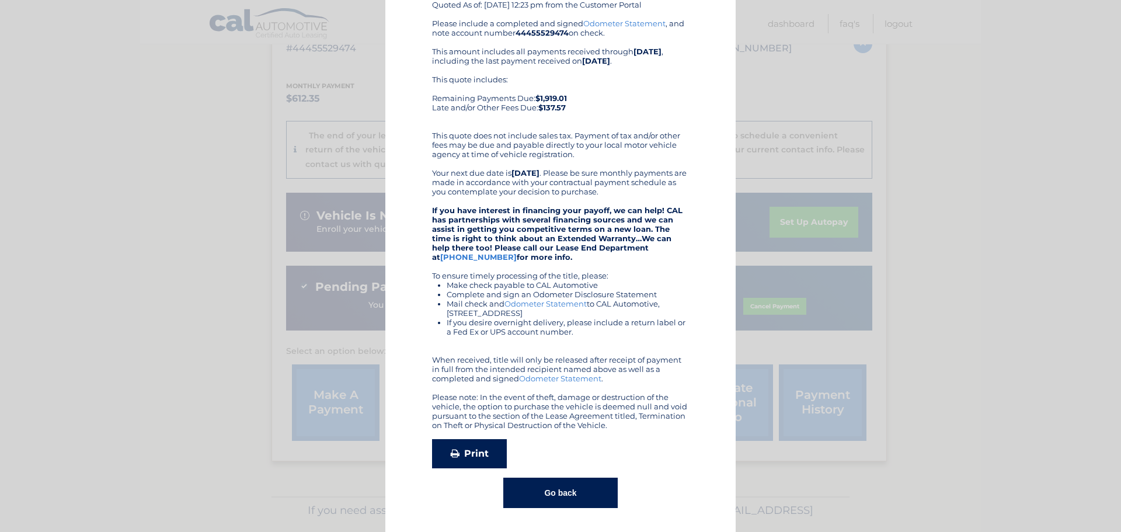
click at [469, 445] on link "Print" at bounding box center [469, 453] width 75 height 29
click at [570, 497] on button "Go back" at bounding box center [560, 493] width 114 height 30
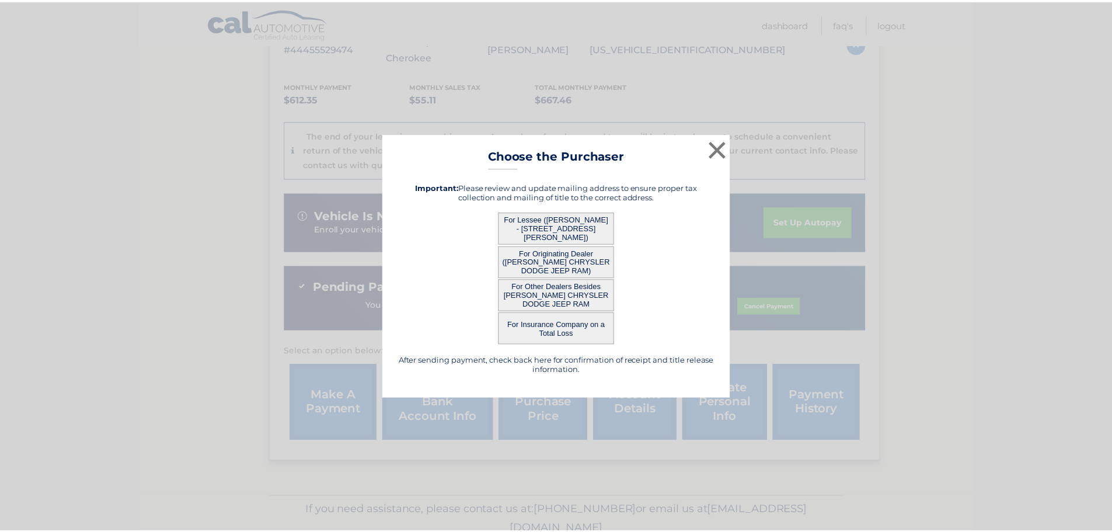
scroll to position [0, 0]
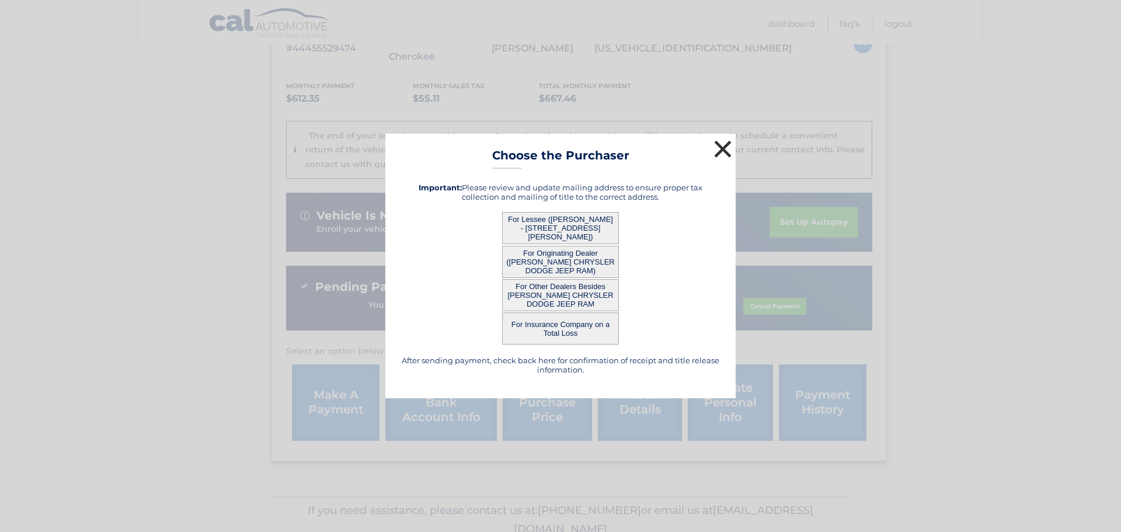
click at [723, 146] on button "×" at bounding box center [722, 148] width 23 height 23
